Goal: Check status: Check status

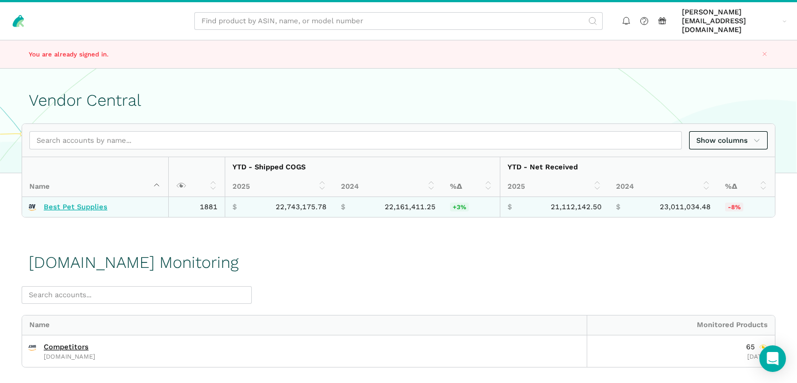
click at [86, 203] on link "Best Pet Supplies" at bounding box center [76, 207] width 64 height 9
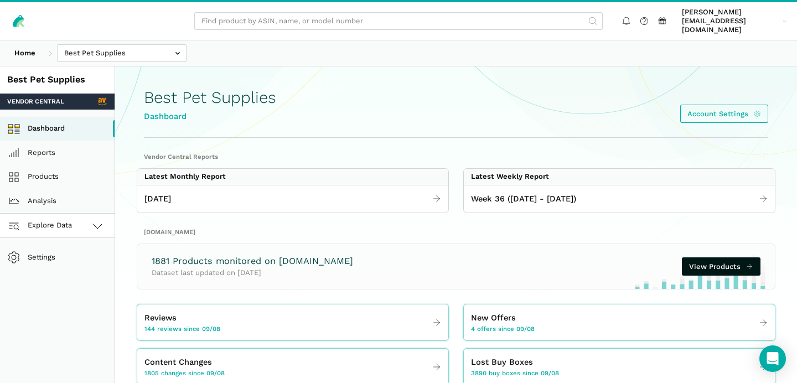
click at [83, 215] on link "Explore Data" at bounding box center [57, 226] width 115 height 24
click at [66, 264] on link "[DOMAIN_NAME]" at bounding box center [57, 274] width 115 height 24
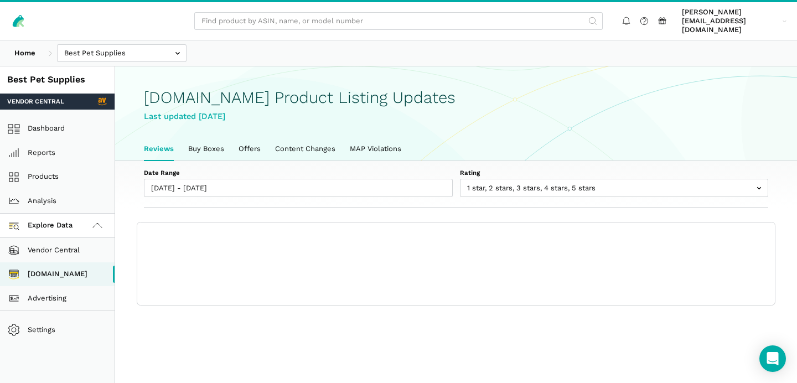
scroll to position [3, 0]
click at [318, 138] on link "Content Changes" at bounding box center [305, 148] width 75 height 23
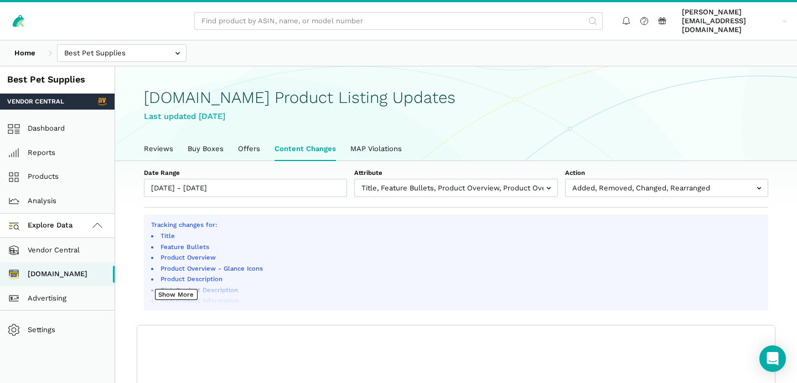
scroll to position [3, 0]
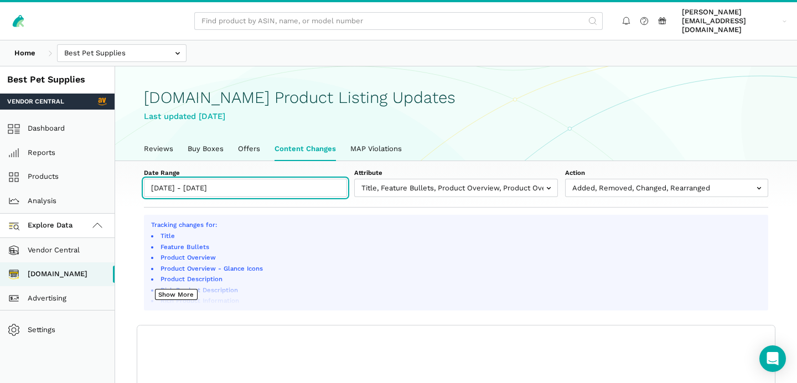
click at [196, 179] on input "[DATE] - [DATE]" at bounding box center [245, 188] width 203 height 18
type input "[DATE]"
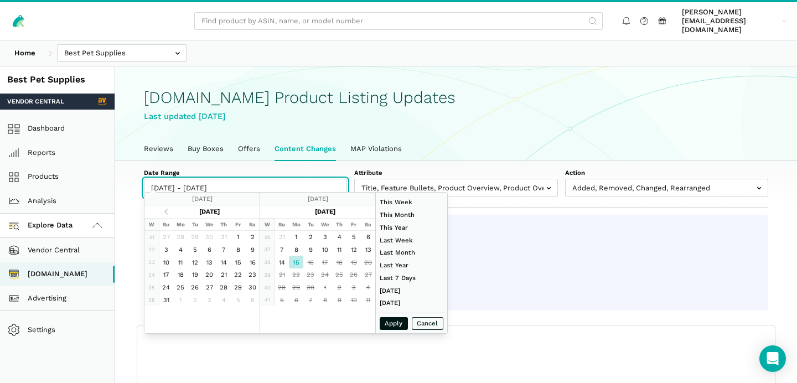
click at [173, 179] on input "[DATE] - [DATE]" at bounding box center [245, 188] width 203 height 18
type input "[DATE]"
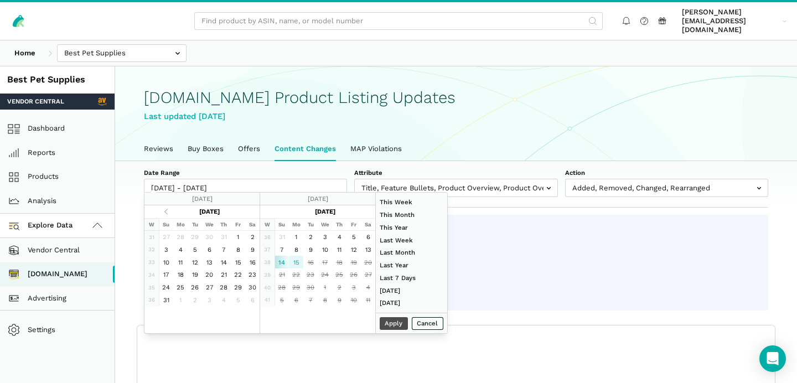
type input "[DATE]"
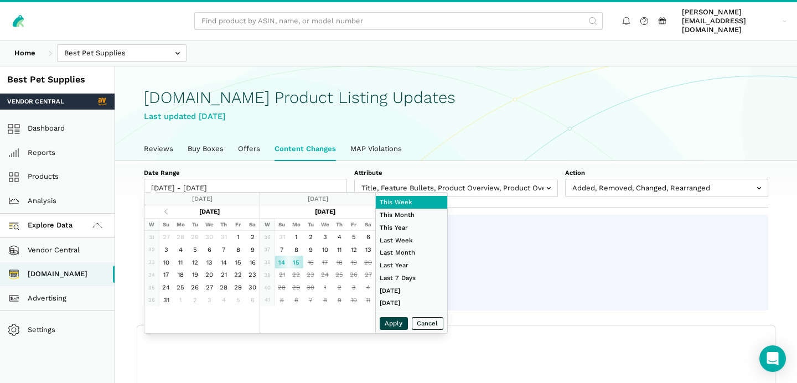
click at [399, 326] on button "Apply" at bounding box center [394, 323] width 29 height 13
type input "09/14/2025 - 09/15/2025"
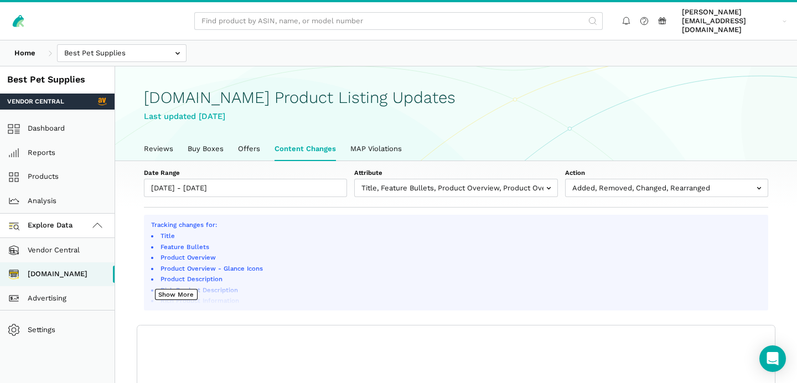
scroll to position [57, 0]
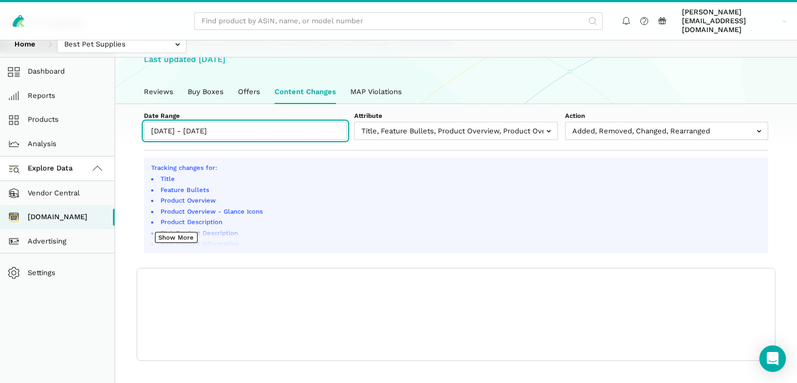
click at [192, 122] on input "09/14/2025 - 09/15/2025" at bounding box center [245, 131] width 203 height 18
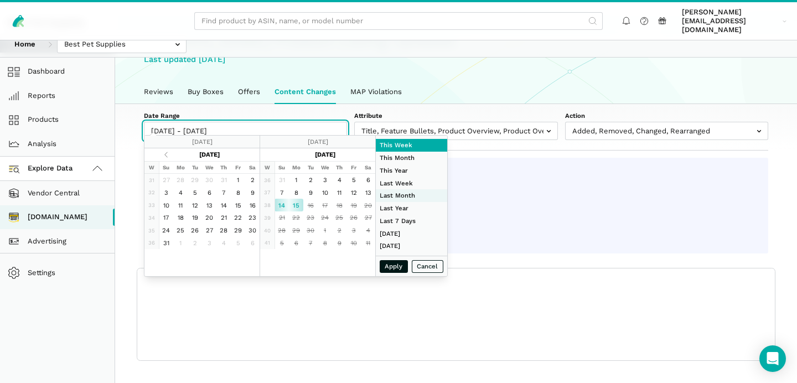
type input "[DATE]"
type input "08/01/2025"
type input "[DATE]"
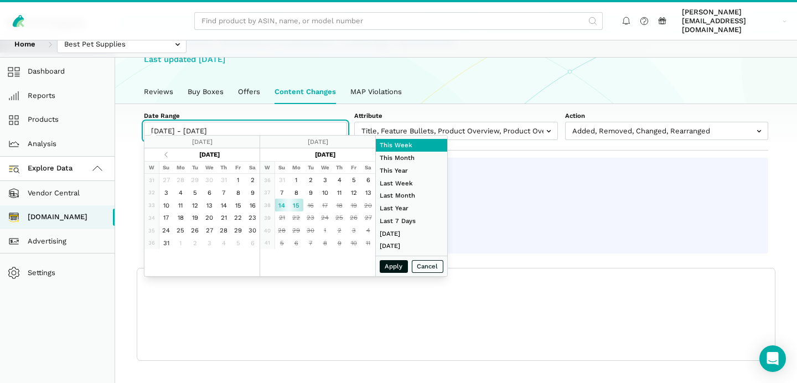
type input "[DATE]"
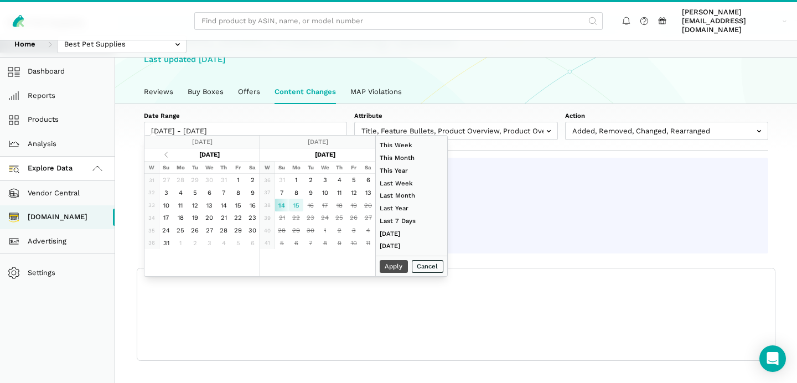
type input "[DATE]"
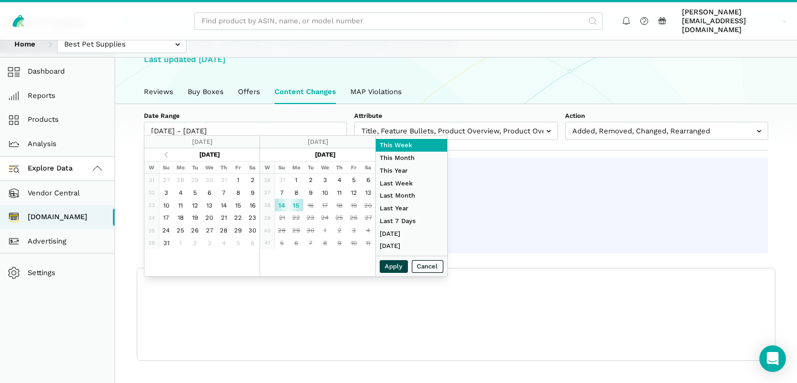
click at [400, 266] on button "Apply" at bounding box center [394, 266] width 29 height 13
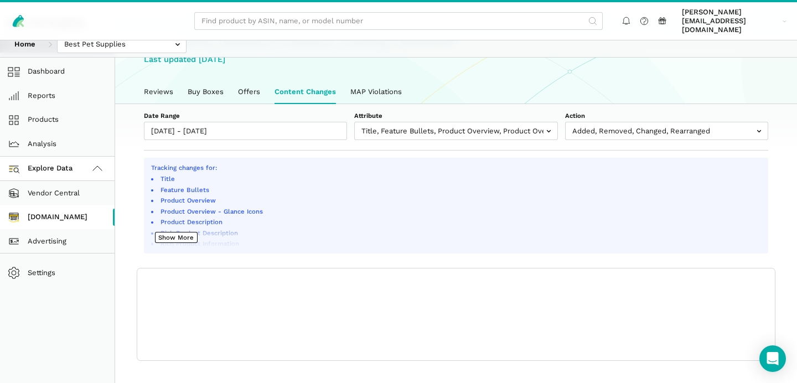
click at [67, 205] on link "[DOMAIN_NAME]" at bounding box center [57, 217] width 115 height 24
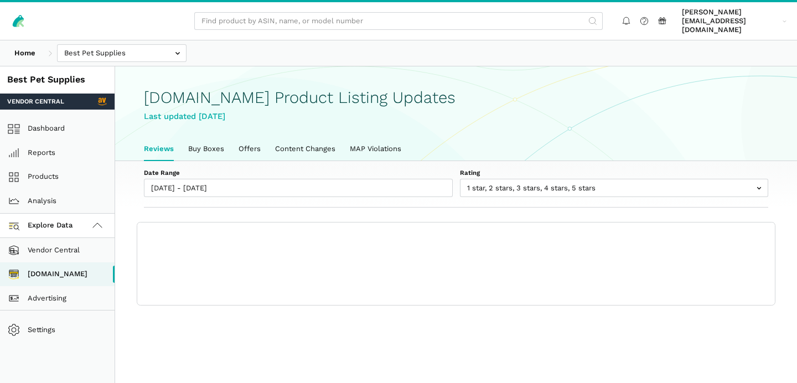
scroll to position [3, 0]
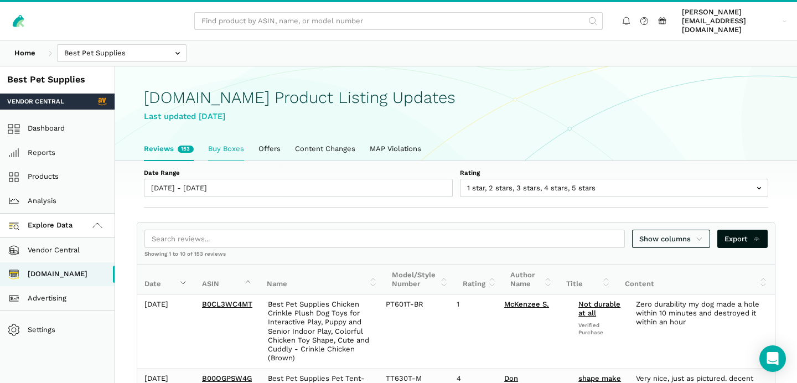
click at [222, 145] on link "Buy Boxes" at bounding box center [226, 148] width 50 height 23
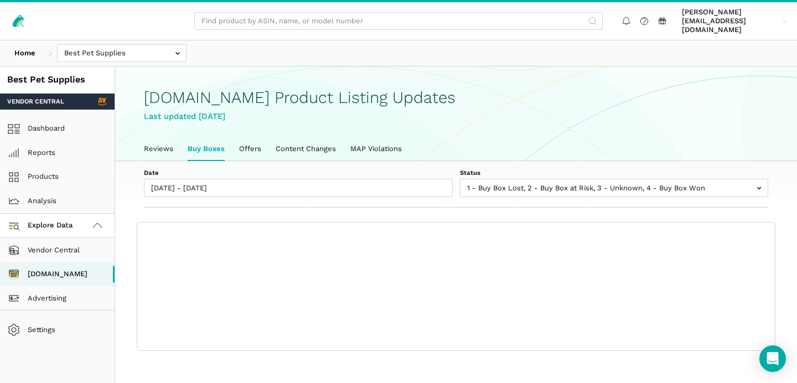
scroll to position [3, 0]
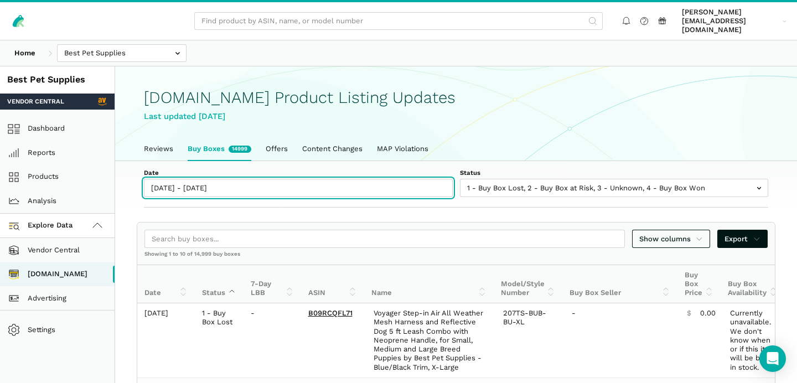
click at [182, 179] on input "[DATE] - [DATE]" at bounding box center [298, 188] width 309 height 18
type input "[DATE]"
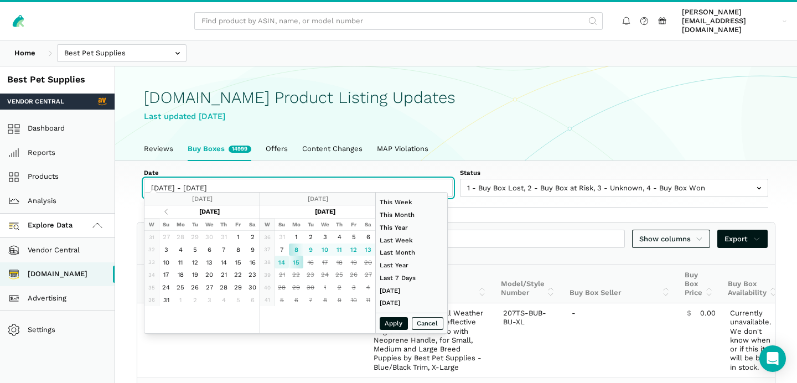
type input "[DATE]"
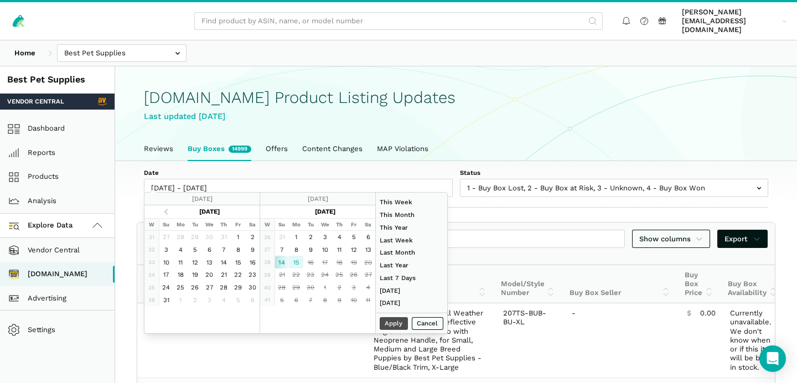
type input "[DATE]"
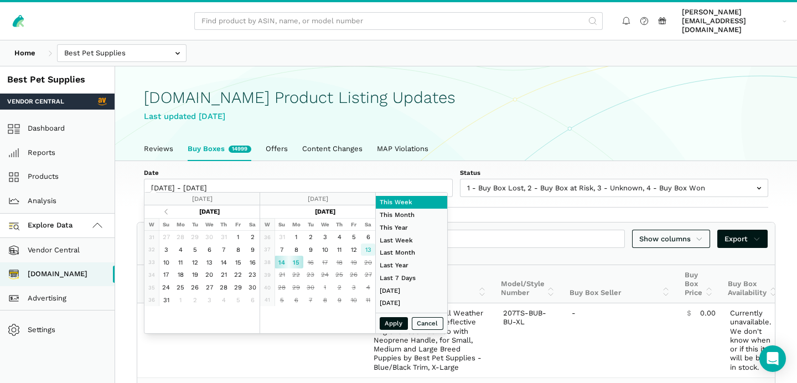
type input "[DATE]"
click at [395, 324] on button "Apply" at bounding box center [394, 323] width 29 height 13
type input "[DATE] - [DATE]"
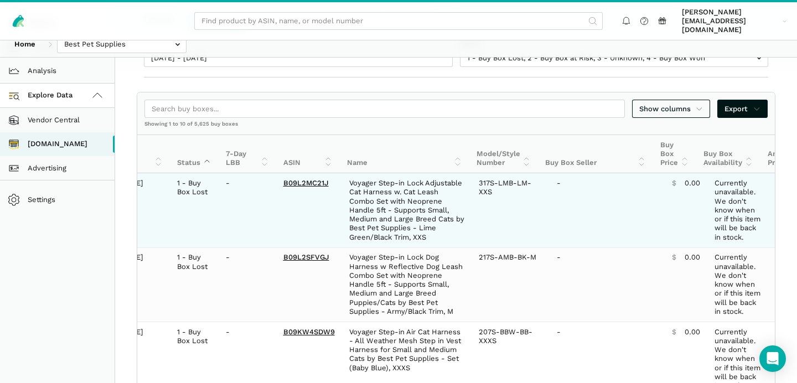
scroll to position [0, 6]
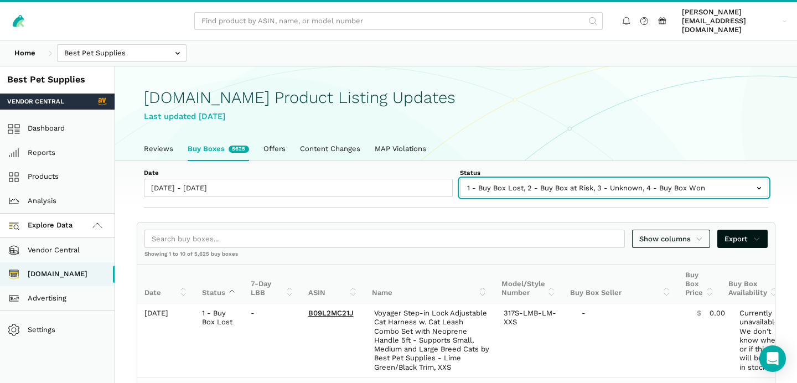
click at [516, 179] on input "text" at bounding box center [614, 188] width 309 height 18
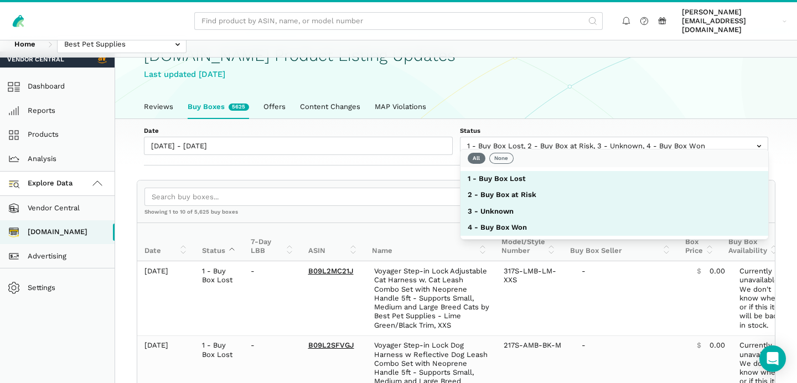
click at [585, 68] on div "Last updated [DATE]" at bounding box center [456, 74] width 624 height 13
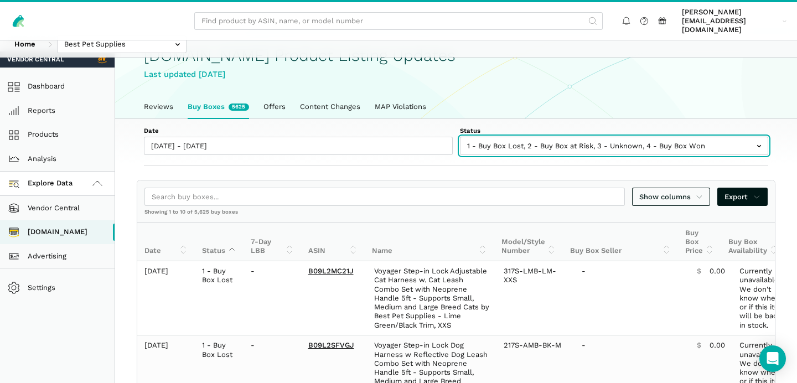
click at [497, 137] on input "text" at bounding box center [614, 146] width 309 height 18
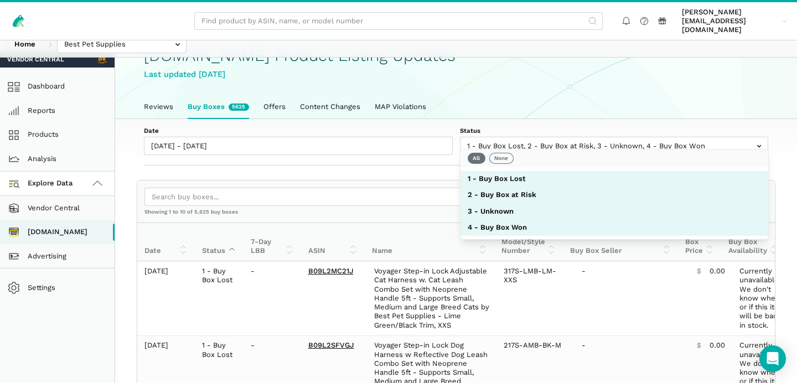
click at [533, 68] on div "Last updated [DATE]" at bounding box center [456, 74] width 624 height 13
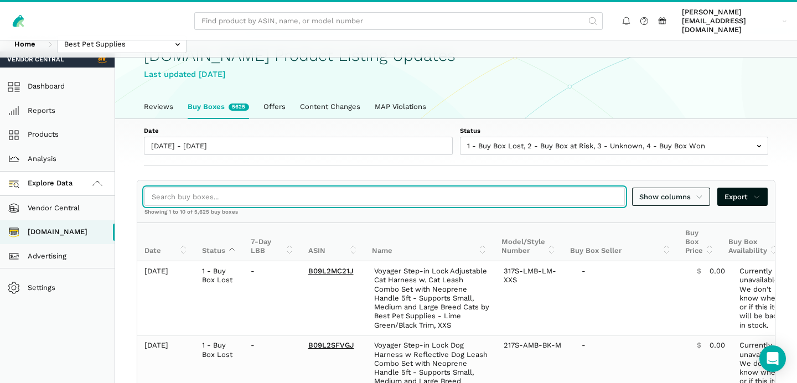
click at [333, 188] on input "search" at bounding box center [384, 197] width 481 height 18
paste input "B0F1RW55Q2"
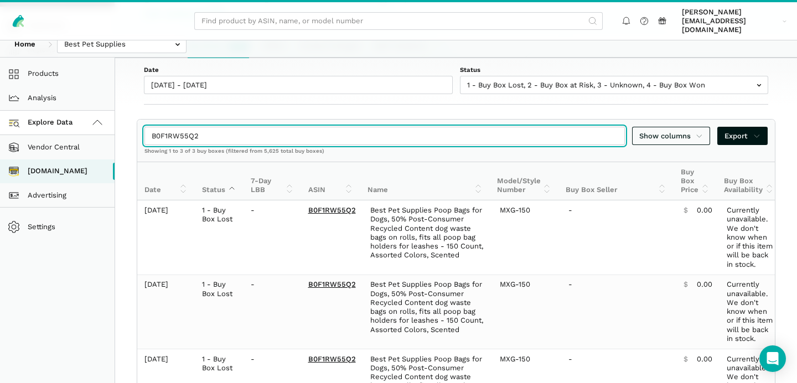
scroll to position [102, 0]
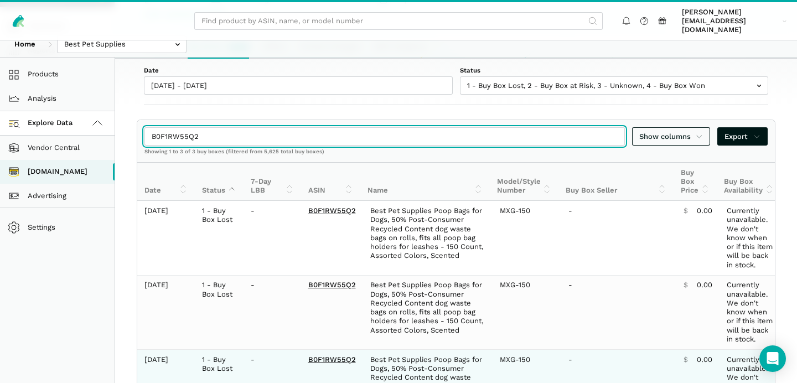
type input "B0F1RW55Q2"
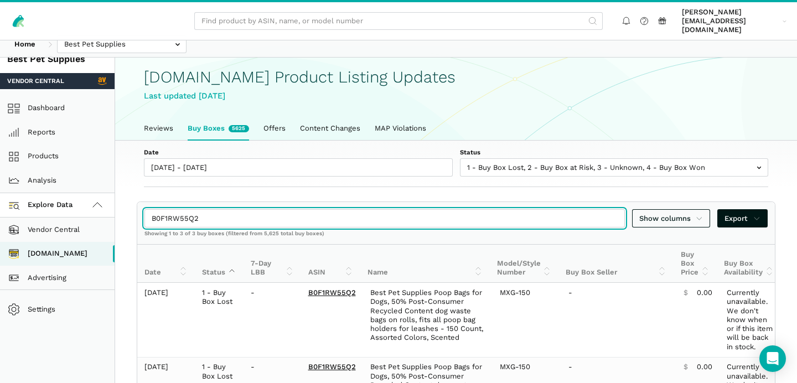
scroll to position [16, 0]
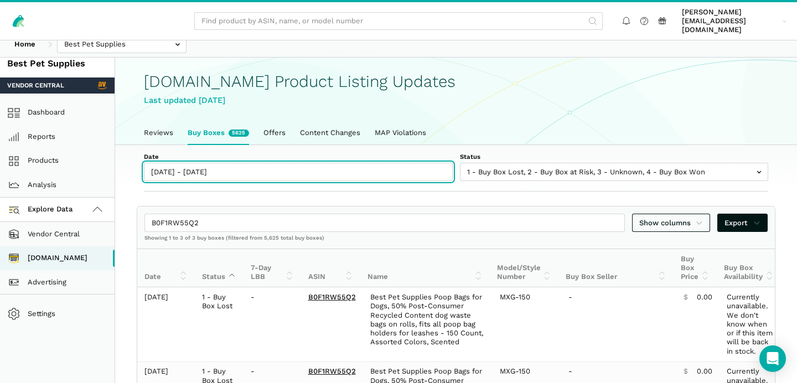
click at [171, 163] on input "[DATE] - [DATE]" at bounding box center [298, 172] width 309 height 18
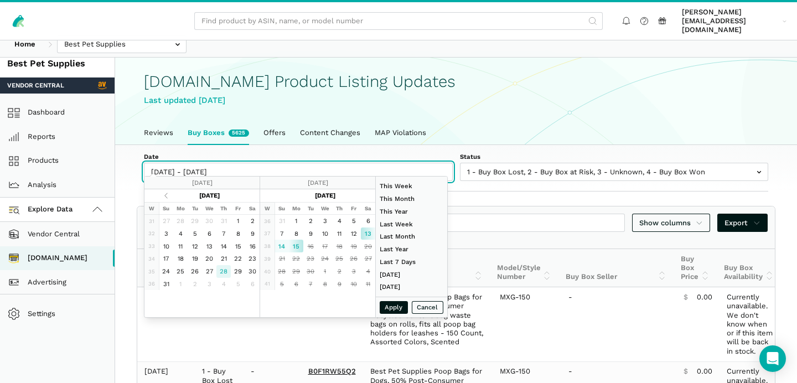
type input "[DATE]"
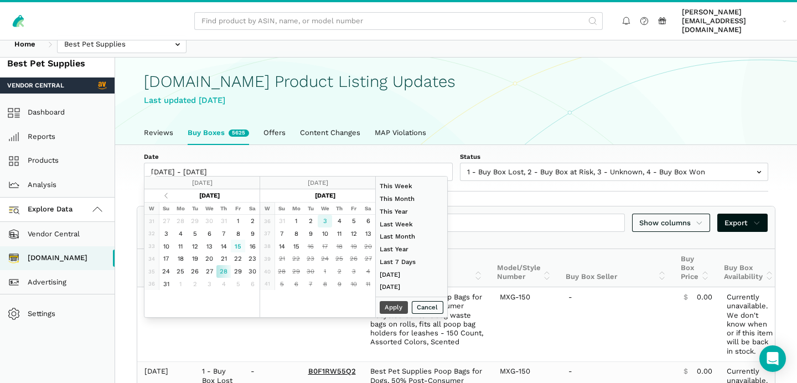
type input "[DATE]"
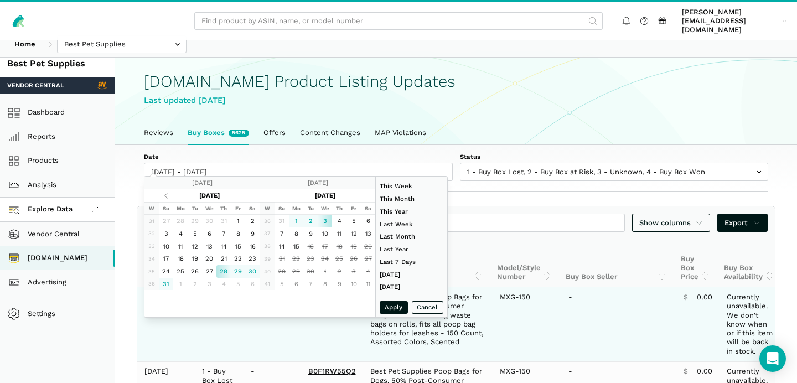
type input "[DATE]"
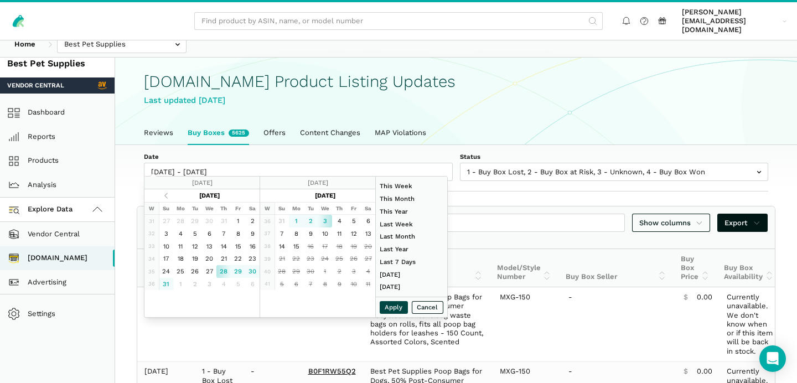
click at [396, 310] on button "Apply" at bounding box center [394, 307] width 29 height 13
type input "[DATE] - [DATE]"
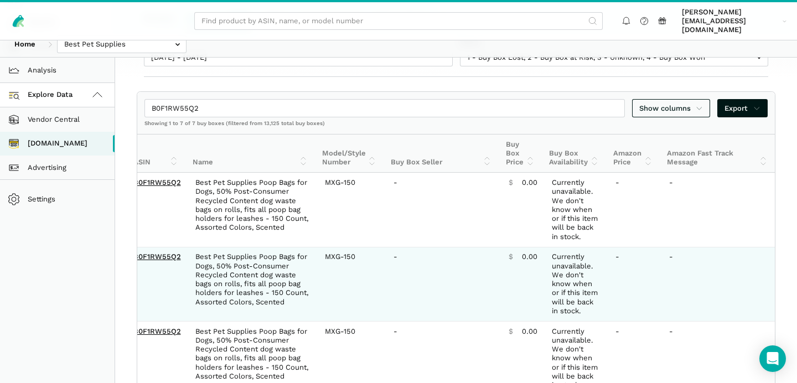
scroll to position [0, 0]
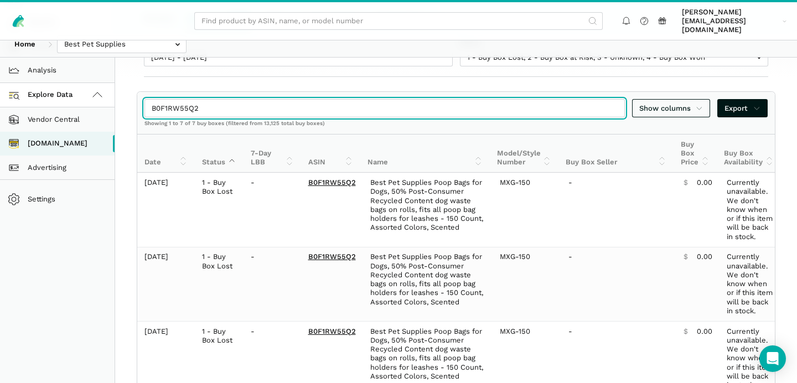
click at [211, 102] on input "B0F1RW55Q2" at bounding box center [384, 108] width 481 height 18
paste input "8D6WH7SS"
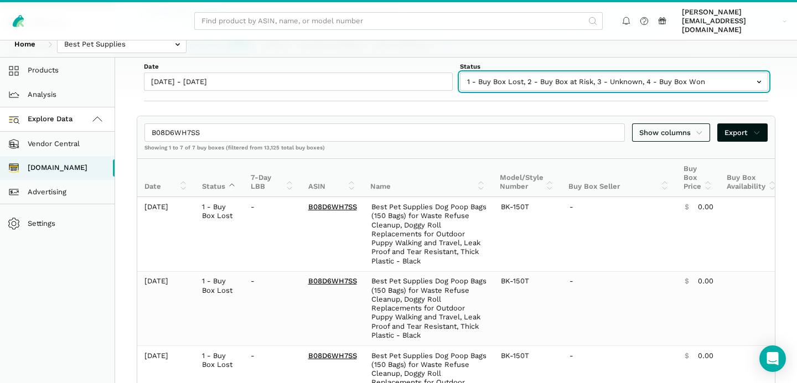
click at [513, 73] on input "text" at bounding box center [614, 82] width 309 height 18
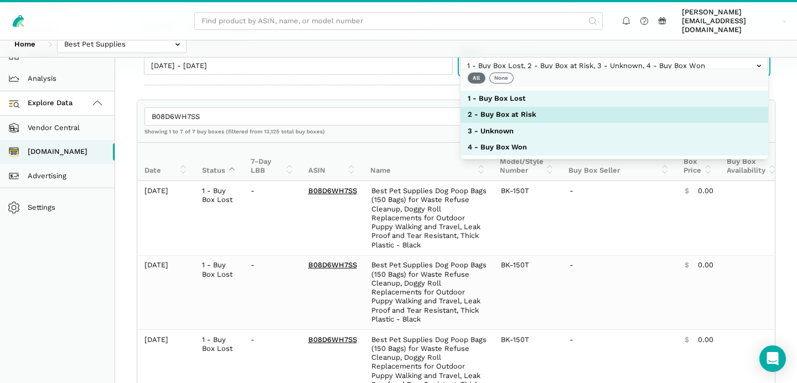
scroll to position [130, 0]
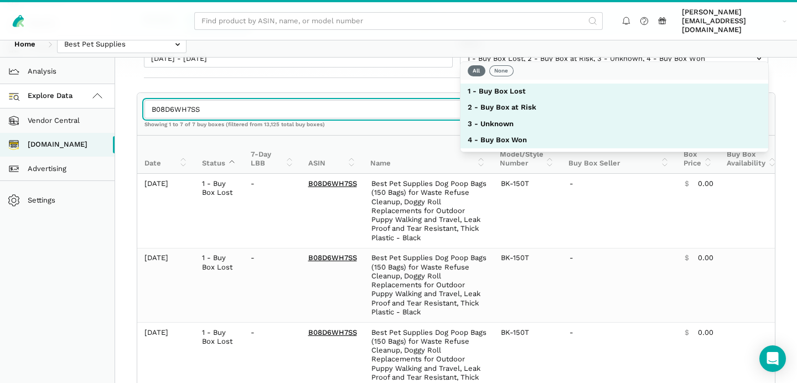
click at [393, 100] on input "B08D6WH7SS" at bounding box center [384, 109] width 481 height 18
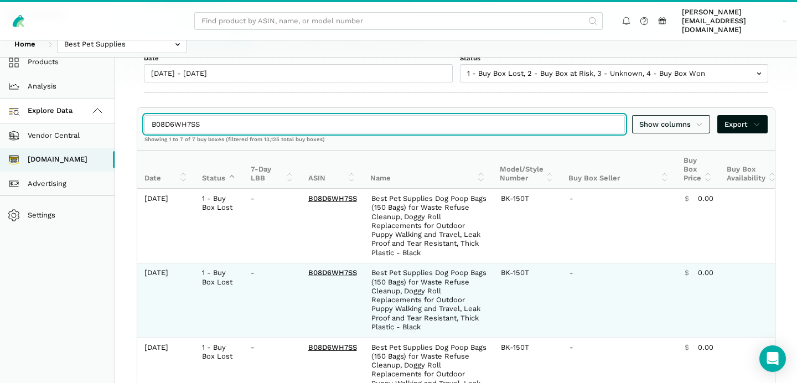
scroll to position [108, 0]
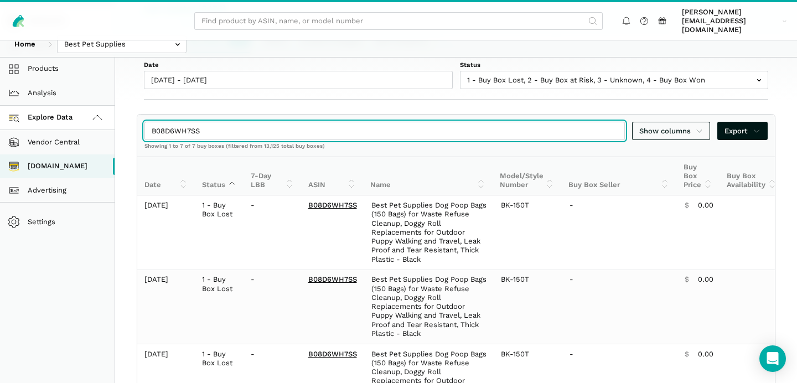
click at [206, 124] on input "B08D6WH7SS" at bounding box center [384, 131] width 481 height 18
paste input "F1RW55Q2"
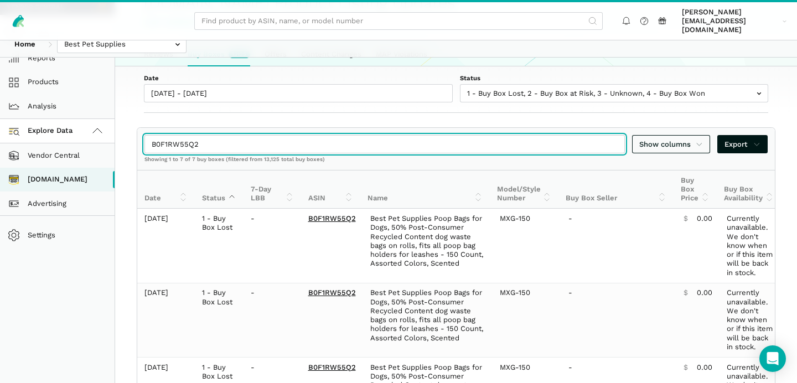
scroll to position [94, 0]
type input "B0F1RW55Q2"
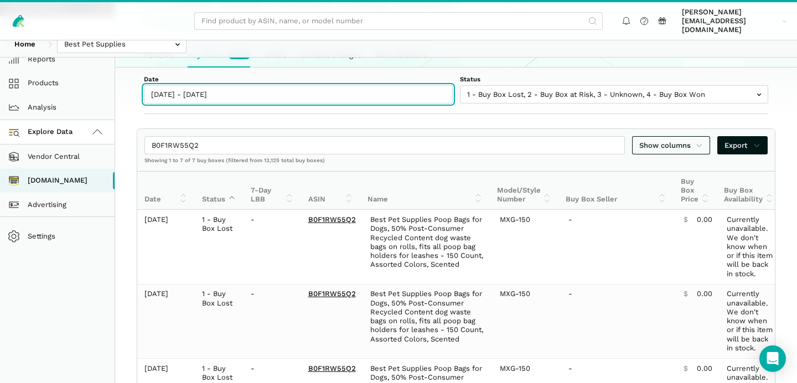
click at [212, 85] on input "[DATE] - [DATE]" at bounding box center [298, 94] width 309 height 18
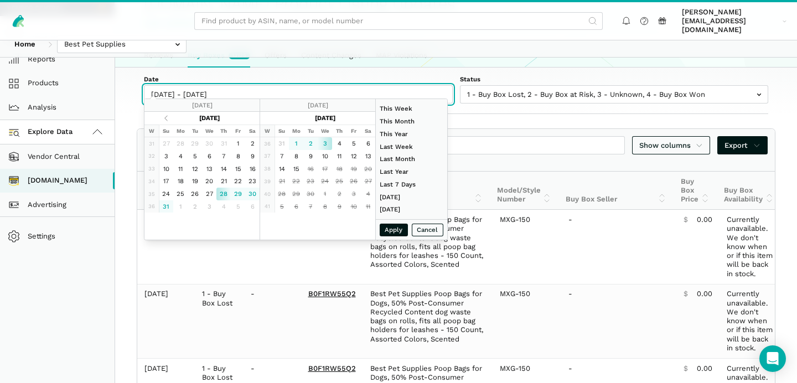
type input "[DATE]"
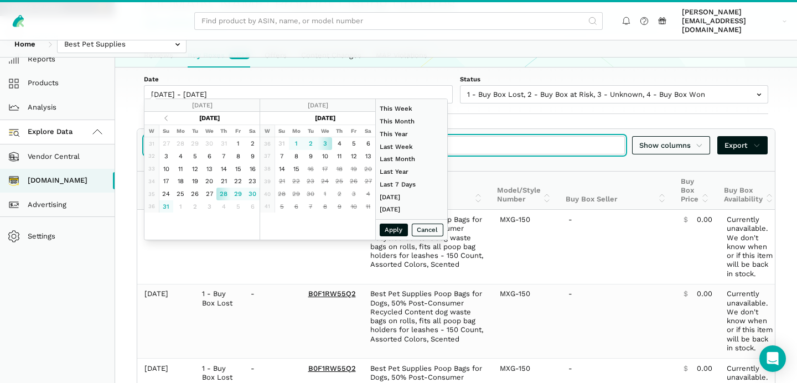
click at [494, 139] on input "B0F1RW55Q2" at bounding box center [384, 145] width 481 height 18
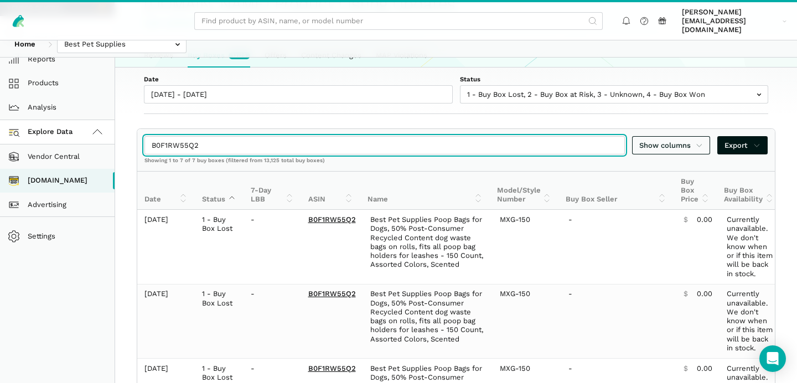
click at [494, 139] on input "B0F1RW55Q2" at bounding box center [384, 145] width 481 height 18
